Goal: Task Accomplishment & Management: Use online tool/utility

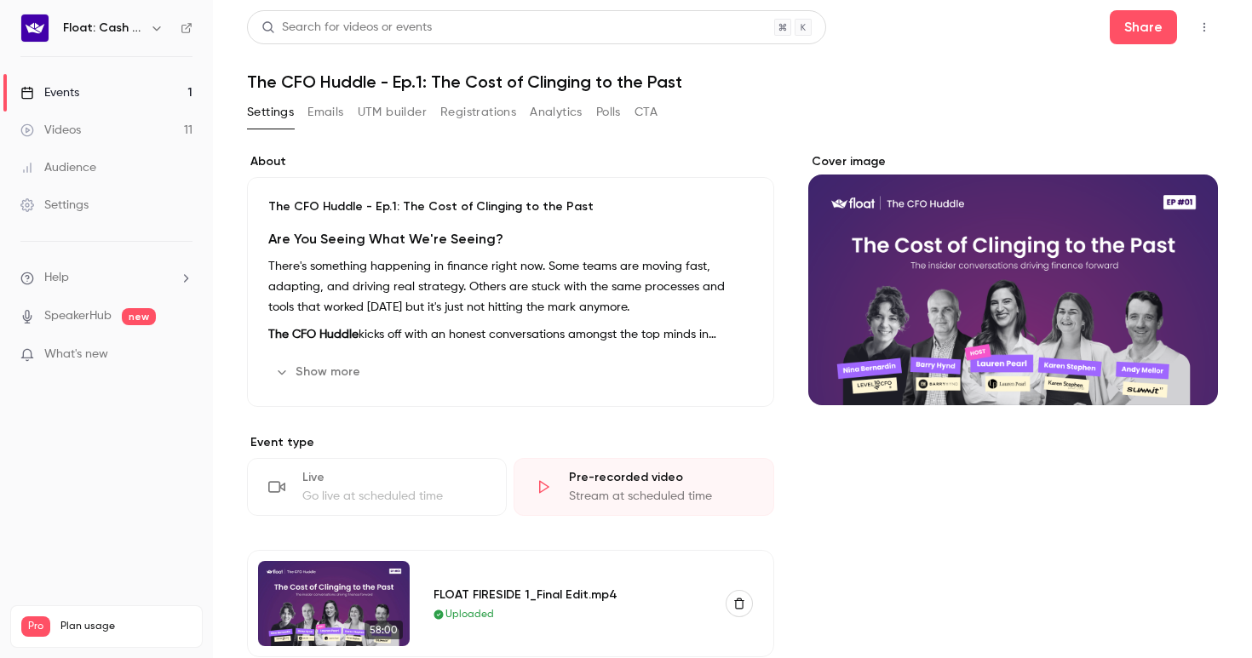
click at [373, 106] on button "UTM builder" at bounding box center [392, 112] width 69 height 27
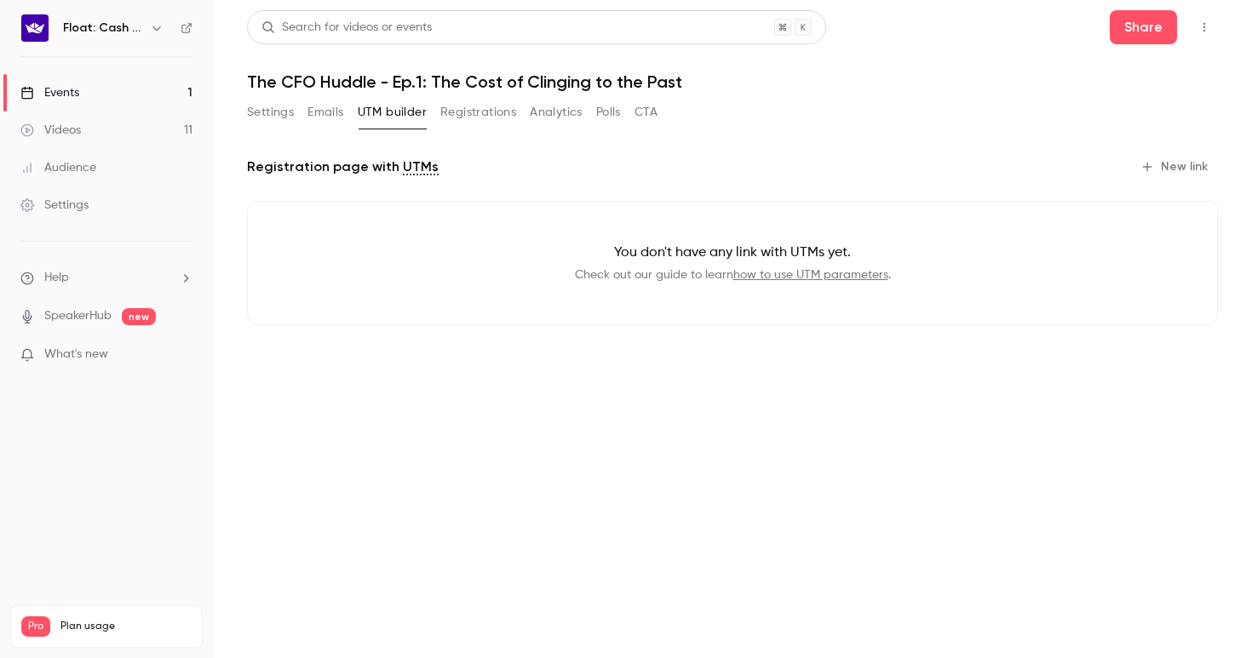
click at [1159, 169] on button "New link" at bounding box center [1176, 166] width 84 height 27
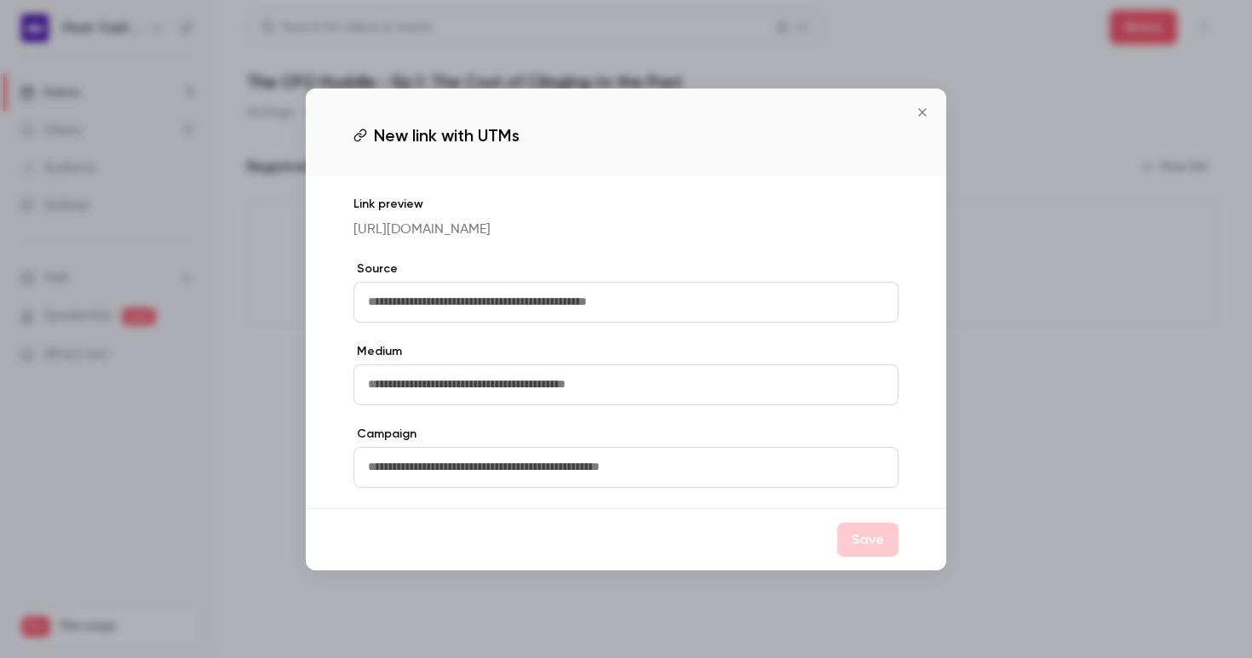
click at [469, 314] on input "text" at bounding box center [625, 302] width 545 height 41
drag, startPoint x: 503, startPoint y: 409, endPoint x: 513, endPoint y: 437, distance: 29.6
click at [503, 405] on input "text" at bounding box center [625, 385] width 545 height 41
click at [532, 485] on input "text" at bounding box center [625, 467] width 545 height 41
click at [456, 232] on p "[URL][DOMAIN_NAME]" at bounding box center [625, 230] width 545 height 20
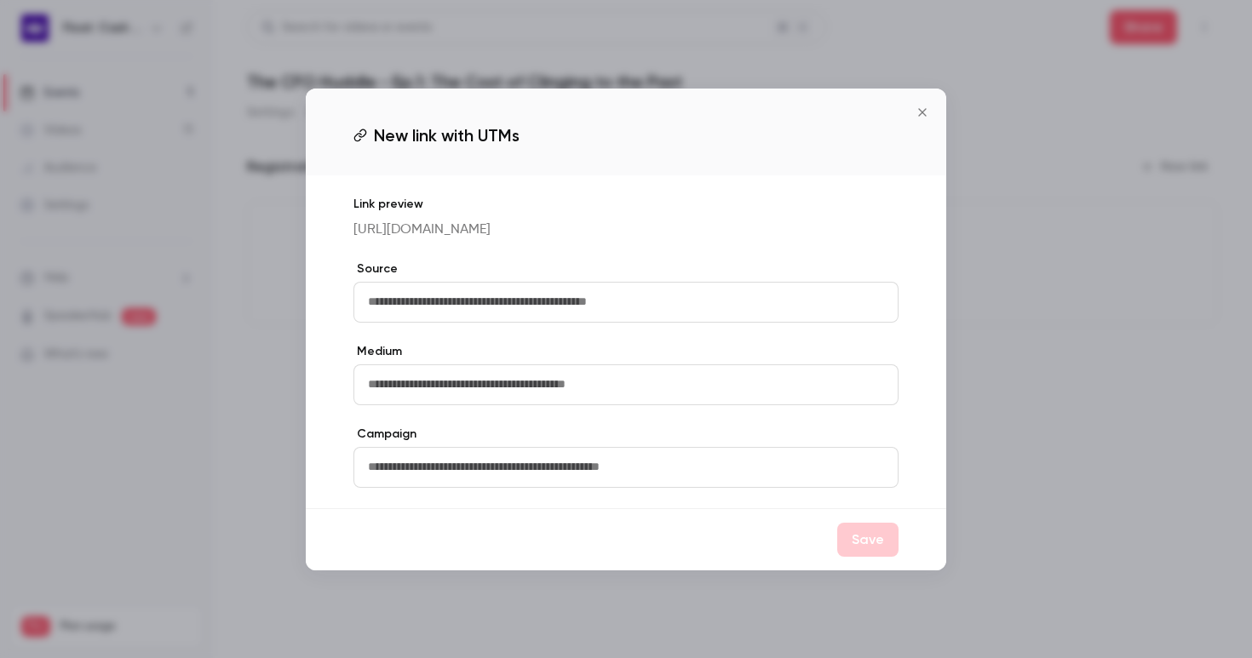
drag, startPoint x: 538, startPoint y: 238, endPoint x: 336, endPoint y: 216, distance: 203.0
click at [336, 216] on div "Link preview [URL][DOMAIN_NAME] Source Medium Campaign" at bounding box center [626, 341] width 640 height 333
click at [925, 106] on icon "Close" at bounding box center [922, 113] width 20 height 14
